Goal: Information Seeking & Learning: Check status

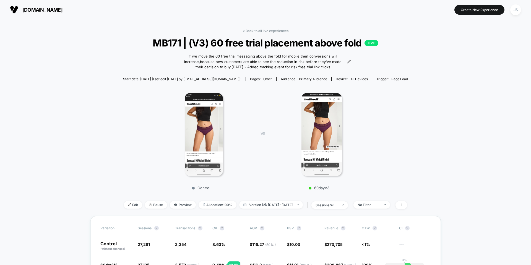
click at [259, 33] on div "< Back to all live experiences MB171 | (V3) 60 free trial placement above fold …" at bounding box center [265, 122] width 285 height 187
click at [259, 30] on link "< Back to all live experiences" at bounding box center [266, 31] width 46 height 4
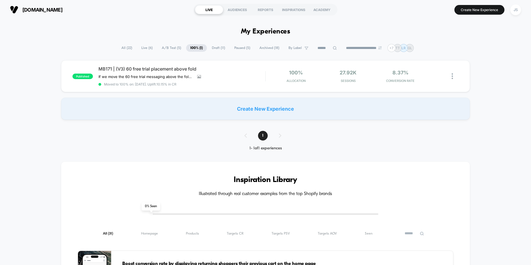
click at [172, 50] on span "A/B Test ( 5 )" at bounding box center [172, 47] width 28 height 7
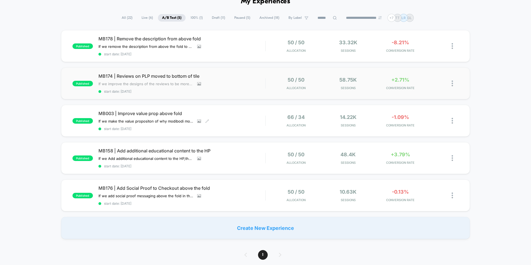
scroll to position [38, 0]
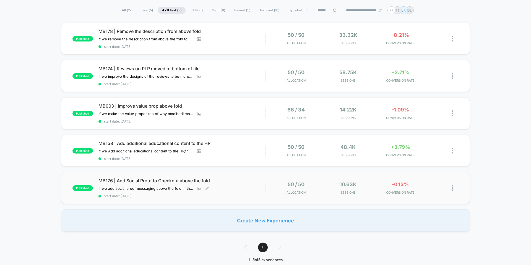
click at [154, 179] on span "MB176 | Add Social Proof to Checkout above the fold" at bounding box center [182, 181] width 167 height 6
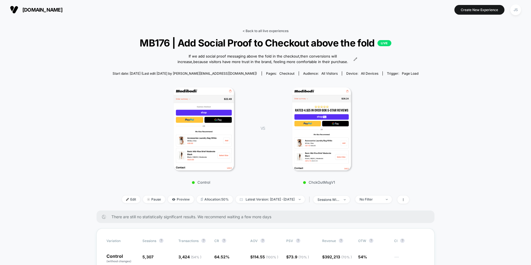
click at [277, 32] on link "< Back to all live experiences" at bounding box center [266, 31] width 46 height 4
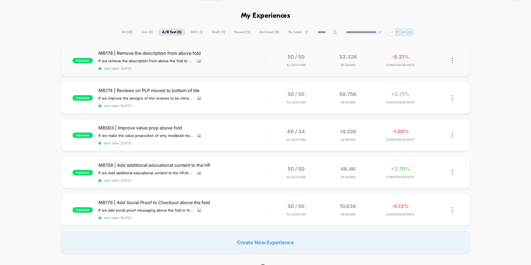
scroll to position [16, 0]
click at [173, 165] on span "MB158 | Add additional educational content to the HP" at bounding box center [182, 165] width 167 height 6
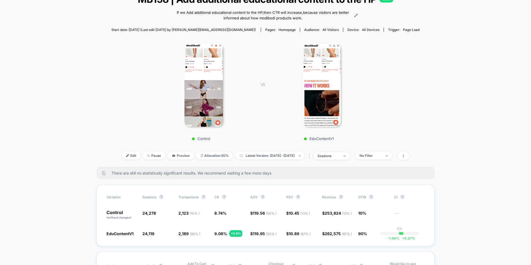
scroll to position [45, 0]
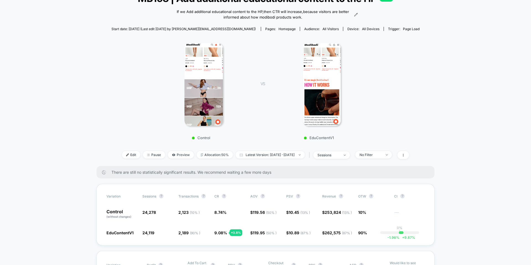
click at [379, 160] on div "< Back to all live experiences MB158 | Add additional educational content to th…" at bounding box center [266, 75] width 308 height 182
click at [377, 157] on span "No Filter" at bounding box center [374, 154] width 37 height 7
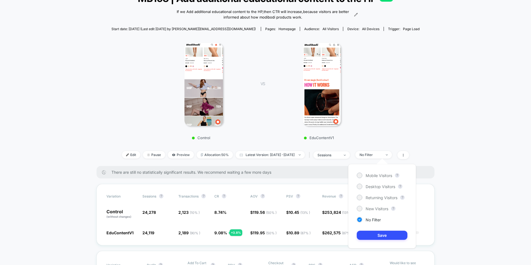
click at [371, 179] on div "Mobile Visitors ? Desktop Visitors ? Returning Visitors ? New Visitors ? No Fil…" at bounding box center [382, 206] width 68 height 84
click at [371, 177] on span "Mobile Visitors" at bounding box center [379, 175] width 27 height 5
click at [370, 233] on button "Save" at bounding box center [382, 235] width 51 height 9
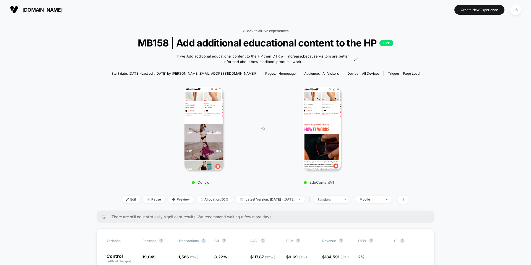
click at [273, 30] on link "< Back to all live experiences" at bounding box center [266, 31] width 46 height 4
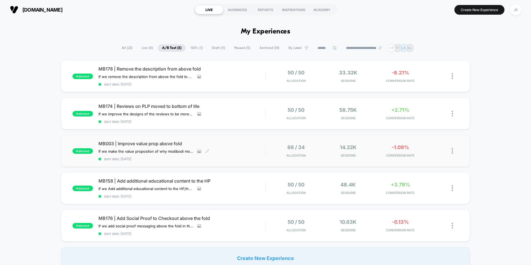
click at [161, 145] on span "MB003 | Improve value prop above fold" at bounding box center [182, 144] width 167 height 6
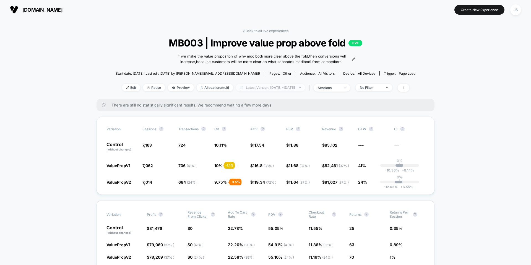
click at [251, 90] on span "Latest Version: [DATE] - [DATE]" at bounding box center [270, 87] width 69 height 7
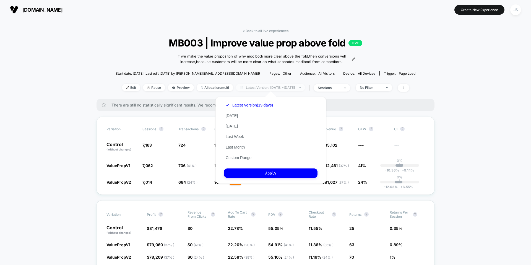
click at [251, 89] on span "Latest Version: [DATE] - [DATE]" at bounding box center [270, 87] width 69 height 7
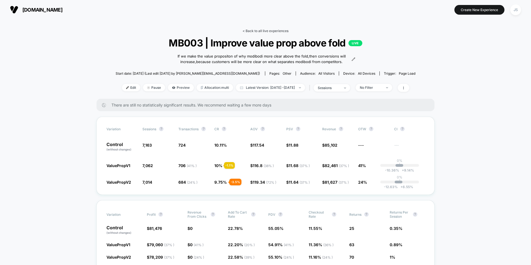
click at [276, 32] on link "< Back to all live experiences" at bounding box center [266, 31] width 46 height 4
